Goal: Navigation & Orientation: Go to known website

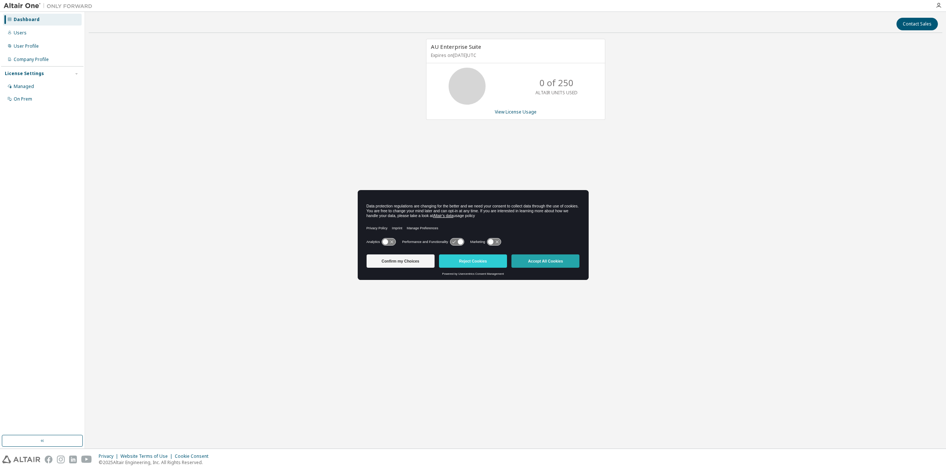
click at [553, 264] on button "Accept All Cookies" at bounding box center [545, 260] width 68 height 13
